Goal: Find specific page/section: Find specific page/section

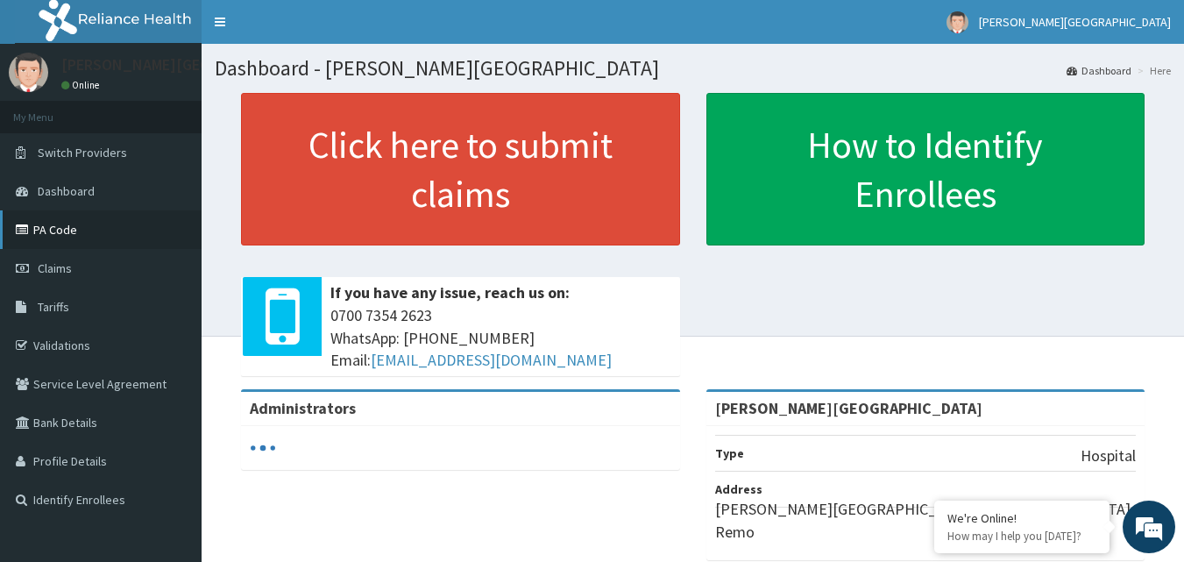
click at [69, 233] on link "PA Code" at bounding box center [100, 229] width 201 height 39
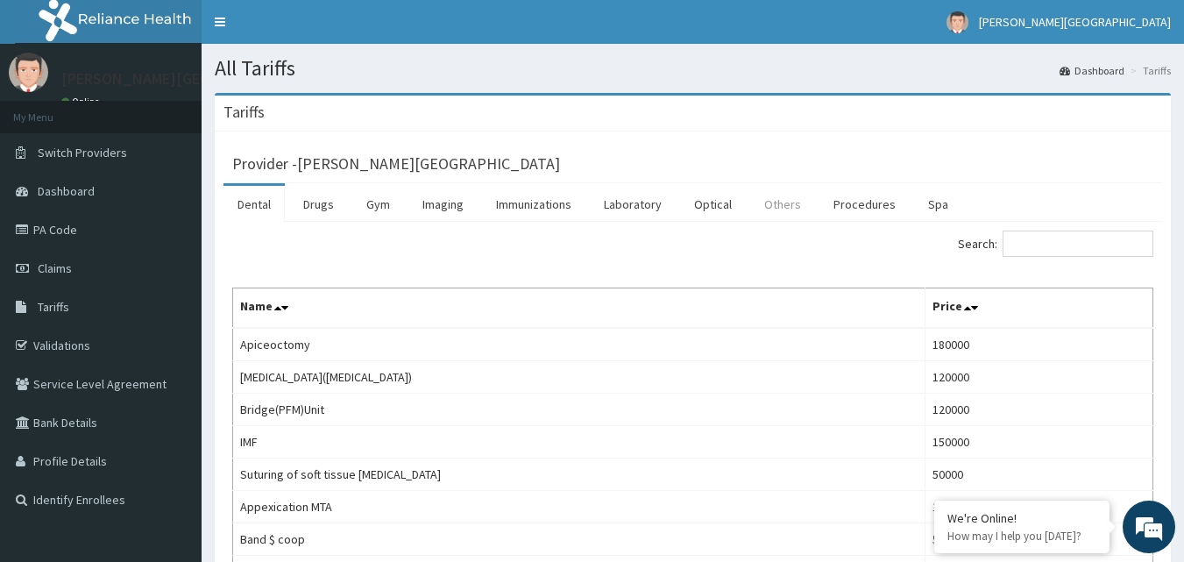
click at [781, 190] on link "Others" at bounding box center [782, 204] width 65 height 37
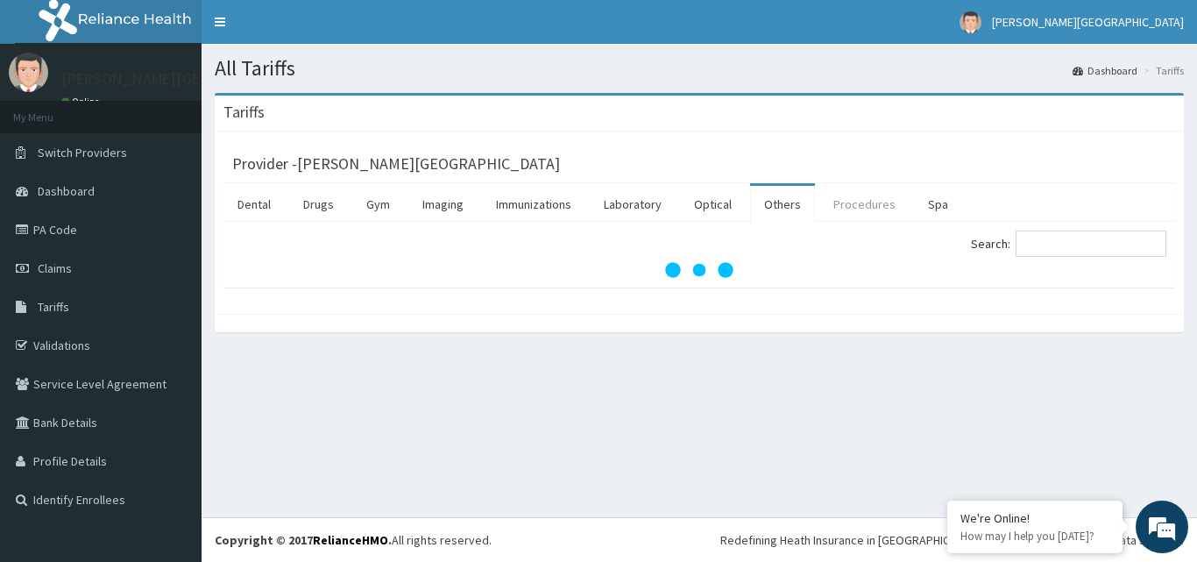
click at [861, 207] on link "Procedures" at bounding box center [864, 204] width 90 height 37
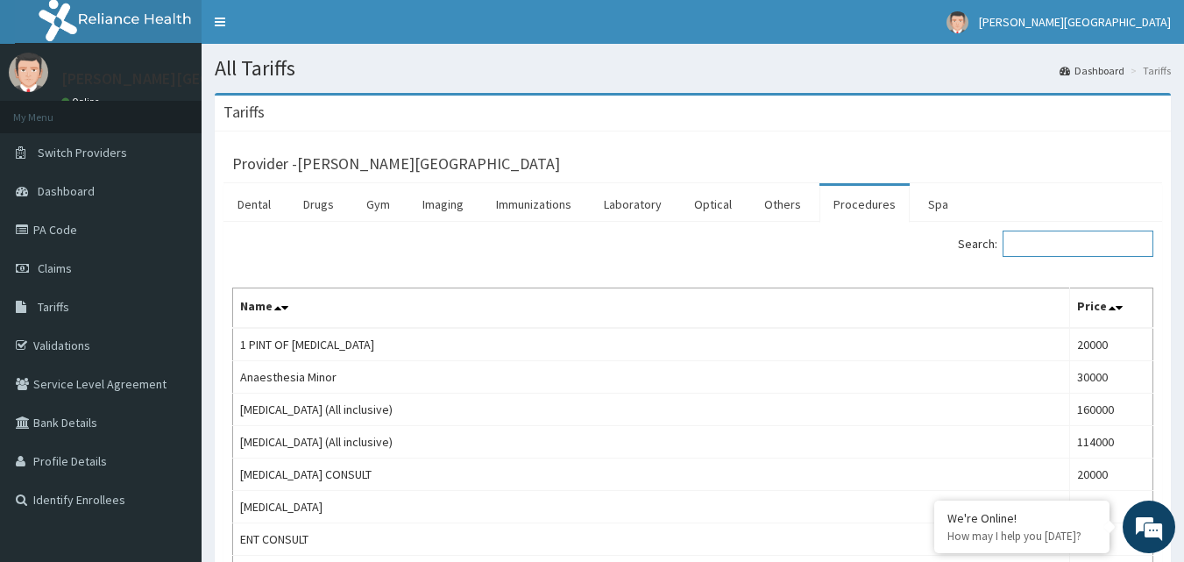
click at [1035, 250] on input "Search:" at bounding box center [1077, 243] width 151 height 26
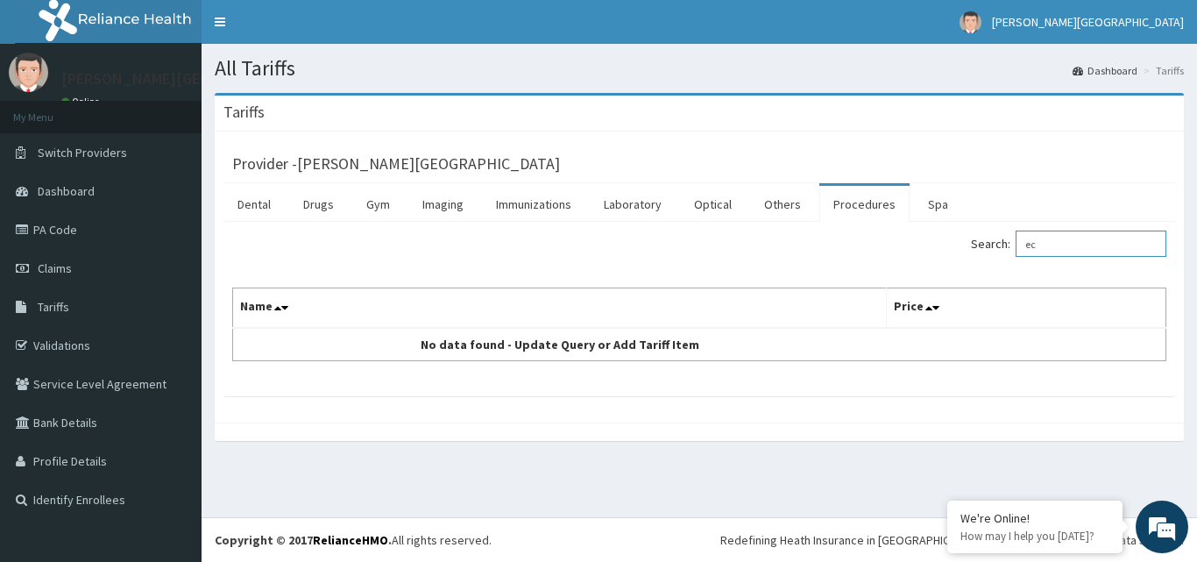
type input "e"
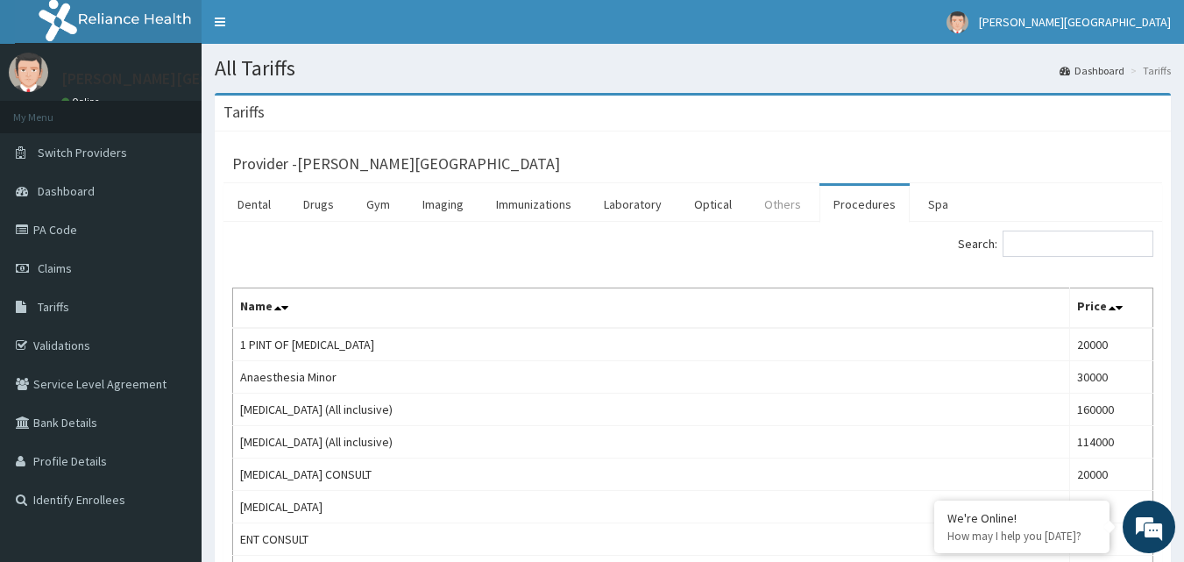
click at [777, 197] on link "Others" at bounding box center [782, 204] width 65 height 37
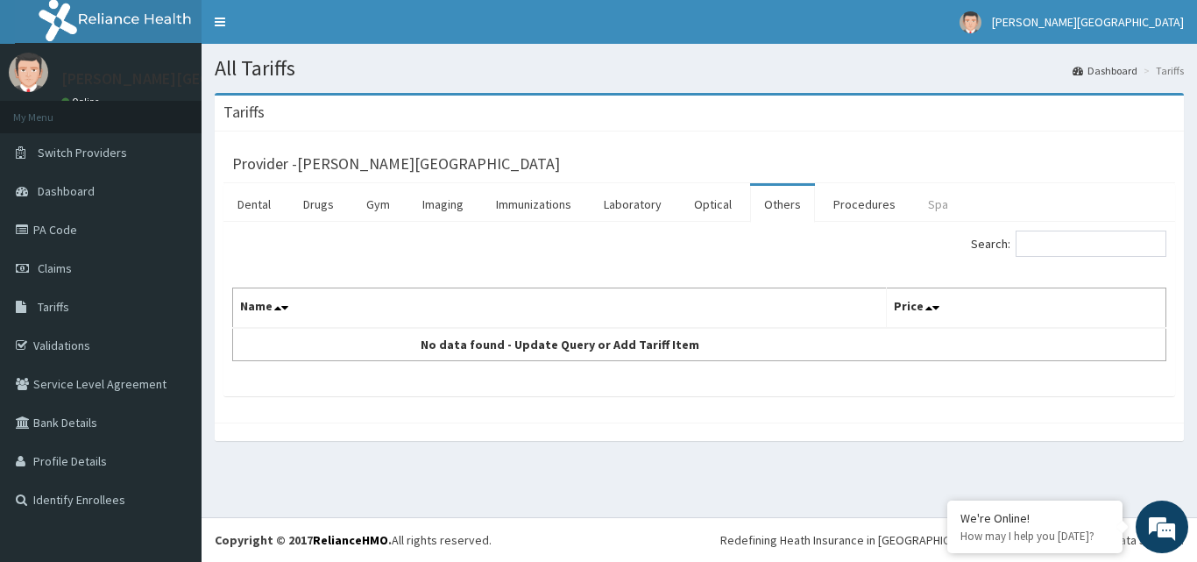
click at [932, 201] on link "Spa" at bounding box center [938, 204] width 48 height 37
click at [853, 209] on link "Procedures" at bounding box center [864, 204] width 90 height 37
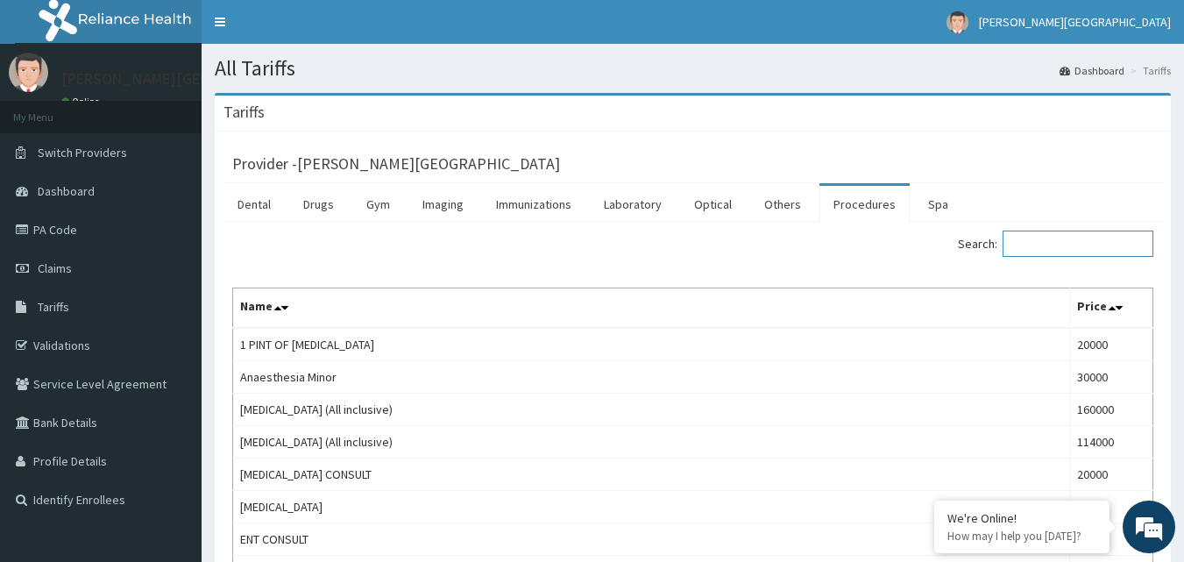
click at [1046, 244] on input "Search:" at bounding box center [1077, 243] width 151 height 26
type input "e"
click at [431, 208] on link "Imaging" at bounding box center [442, 204] width 69 height 37
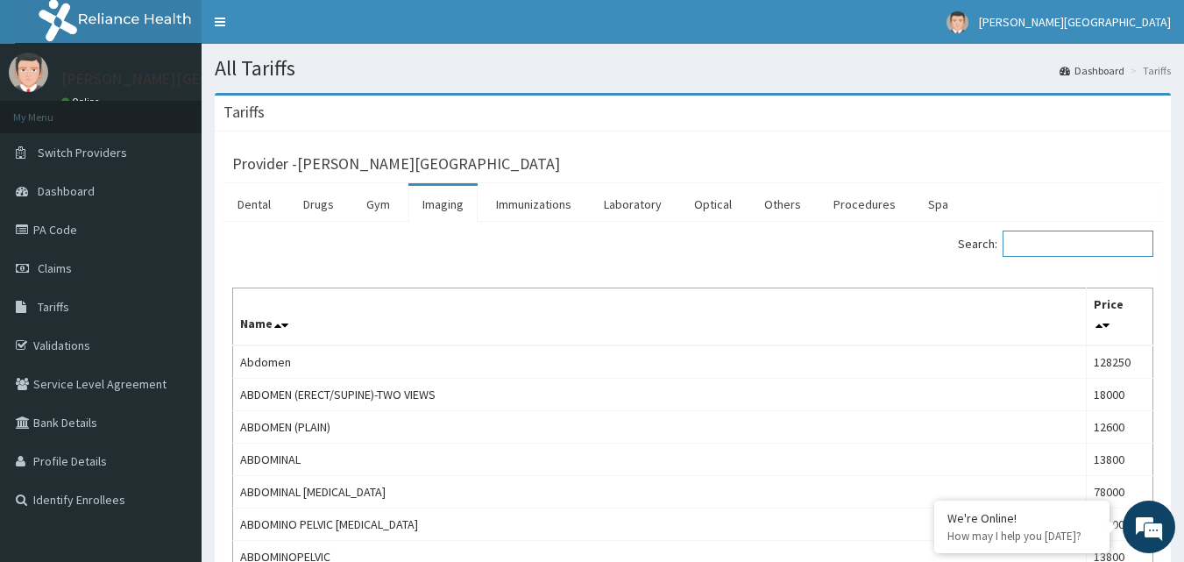
click at [1052, 236] on input "Search:" at bounding box center [1077, 243] width 151 height 26
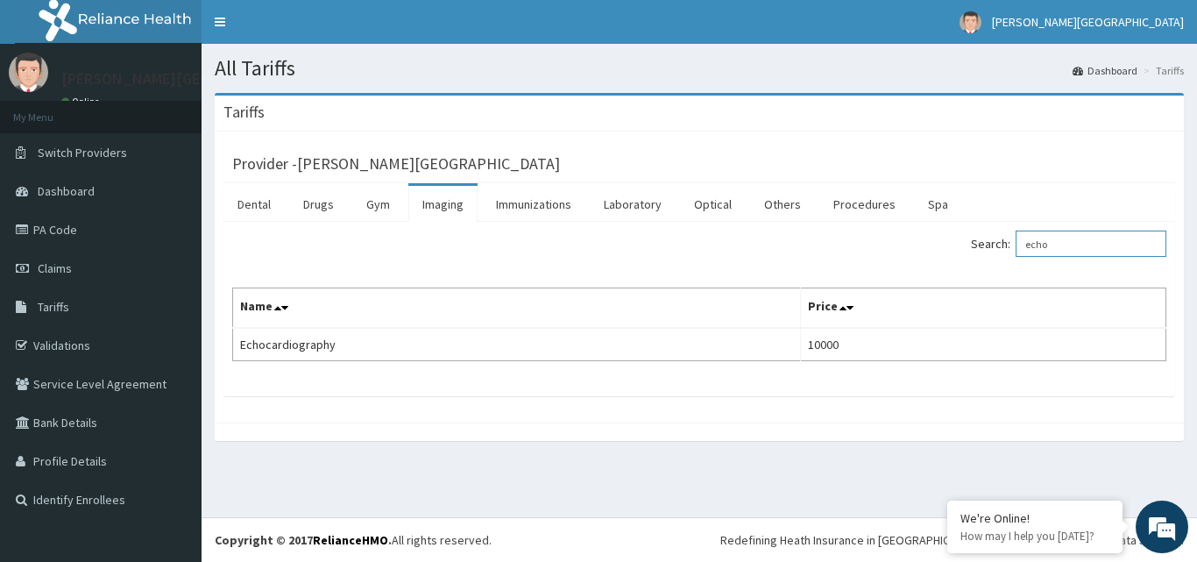
type input "echo"
